Goal: Check status: Check status

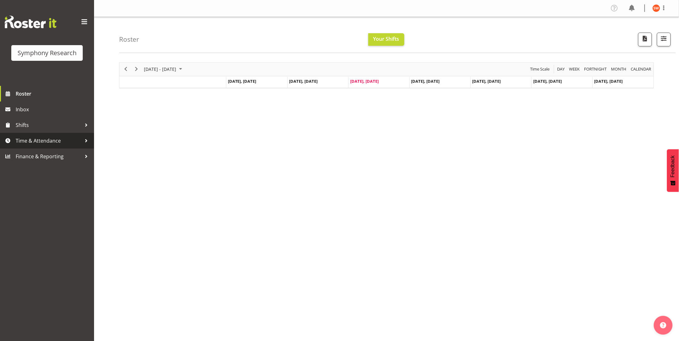
click at [33, 140] on span "Time & Attendance" at bounding box center [49, 140] width 66 height 9
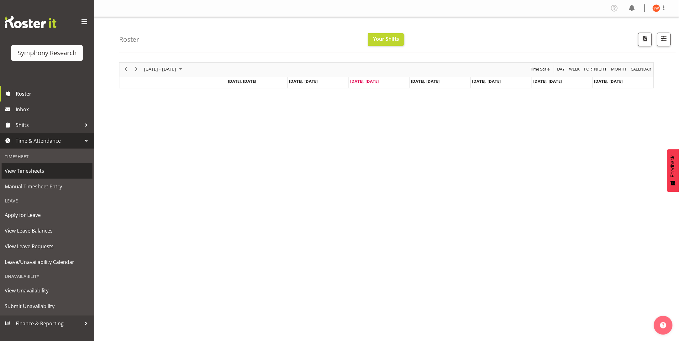
click at [17, 169] on span "View Timesheets" at bounding box center [47, 170] width 85 height 9
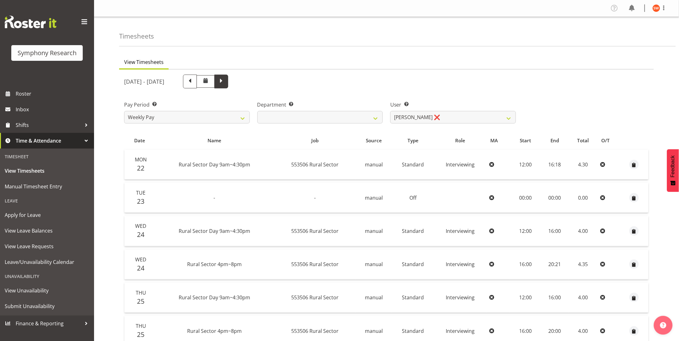
click at [225, 82] on span at bounding box center [221, 81] width 8 height 8
select select
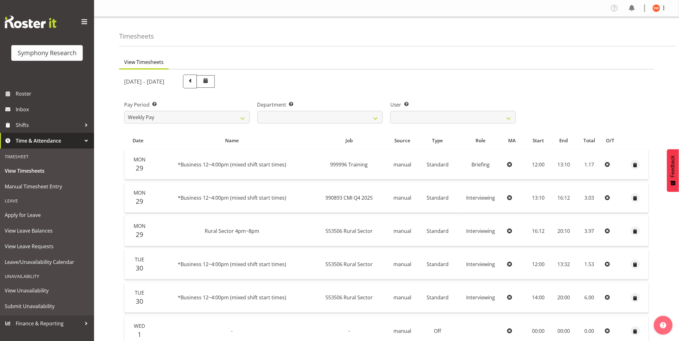
drag, startPoint x: 677, startPoint y: 16, endPoint x: 677, endPoint y: 20, distance: 3.4
drag, startPoint x: 670, startPoint y: 110, endPoint x: 666, endPoint y: 127, distance: 17.8
click at [667, 123] on div "View Timesheets September 29th - October 5th 2025 Pay Period Select which pay p…" at bounding box center [399, 288] width 560 height 474
click at [194, 83] on span at bounding box center [190, 81] width 8 height 8
select select
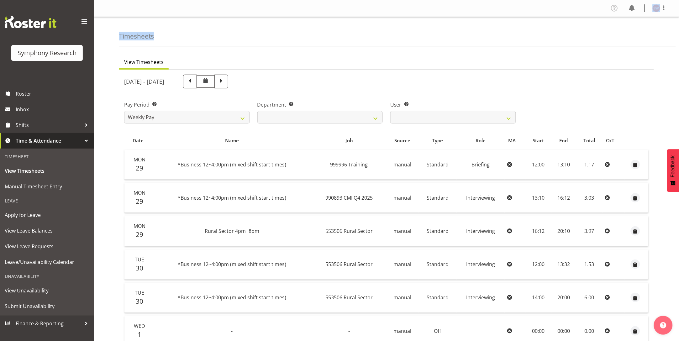
select select
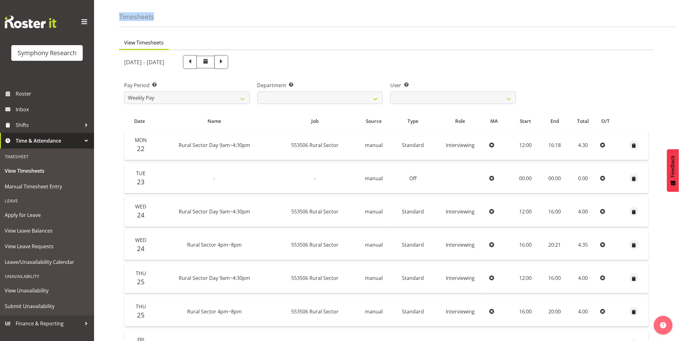
scroll to position [11, 0]
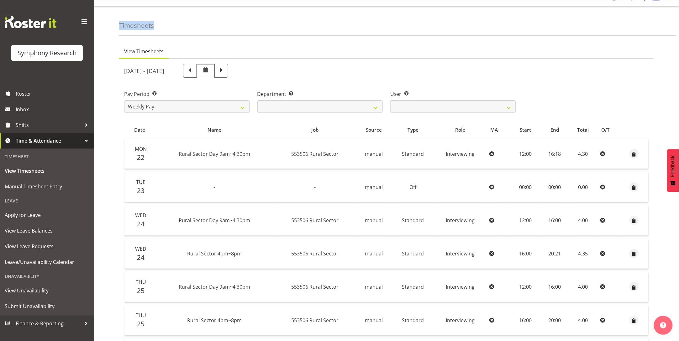
click at [228, 72] on span at bounding box center [221, 71] width 14 height 14
select select
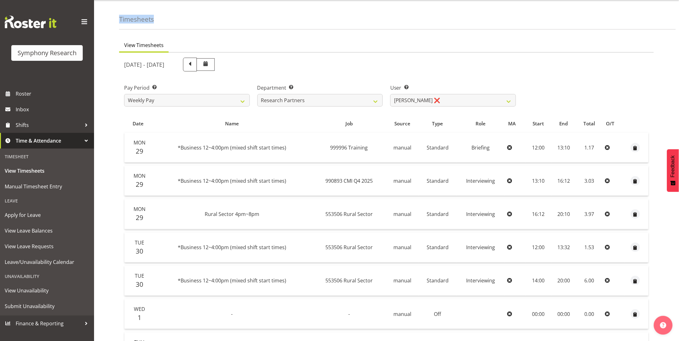
scroll to position [16, 0]
click at [194, 64] on span at bounding box center [190, 64] width 8 height 8
select select
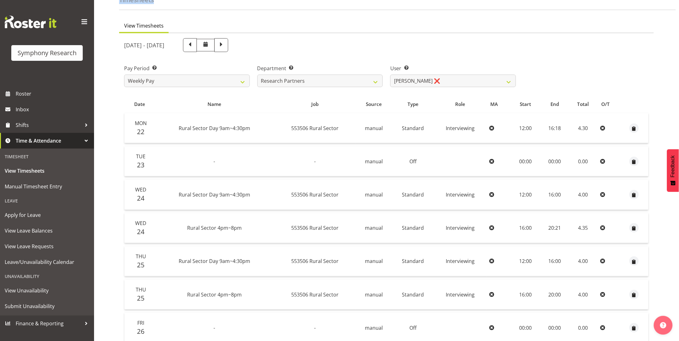
scroll to position [156, 0]
